Goal: Check status

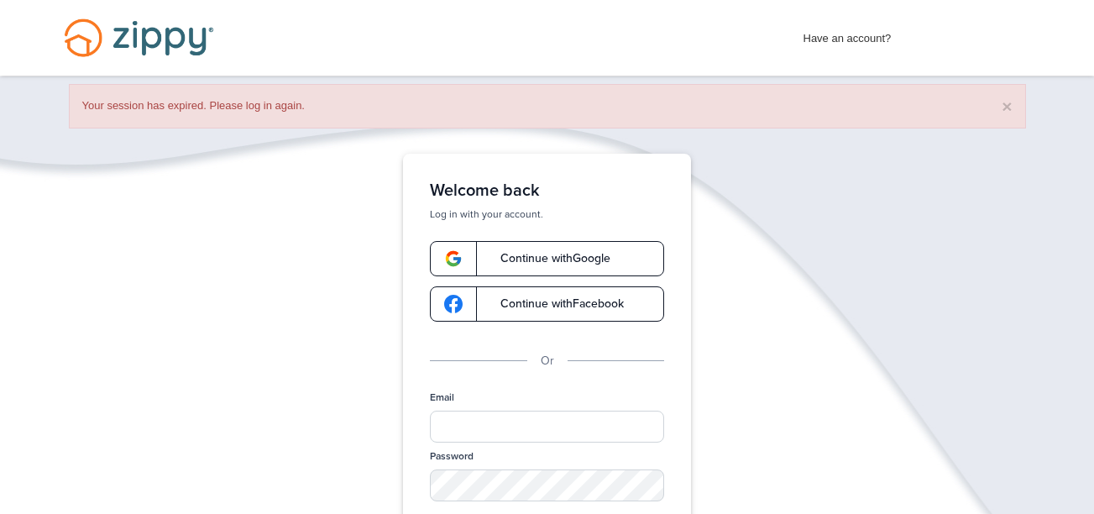
click at [593, 249] on link "Continue with Google" at bounding box center [547, 258] width 234 height 35
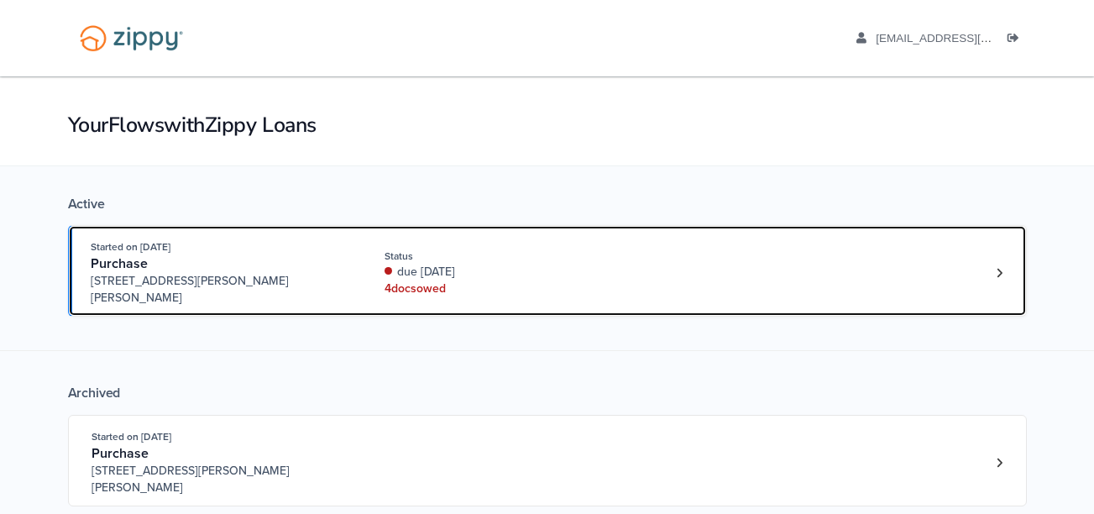
click at [538, 284] on div "4 doc s owed" at bounding box center [497, 288] width 224 height 17
